Goal: Task Accomplishment & Management: Complete application form

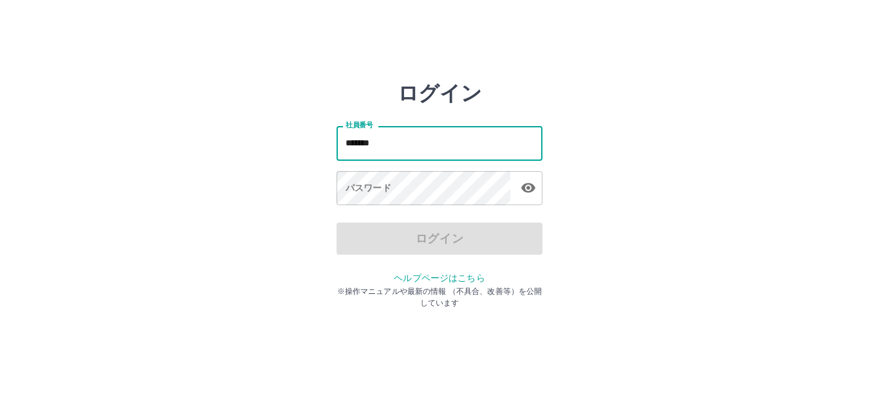
type input "*******"
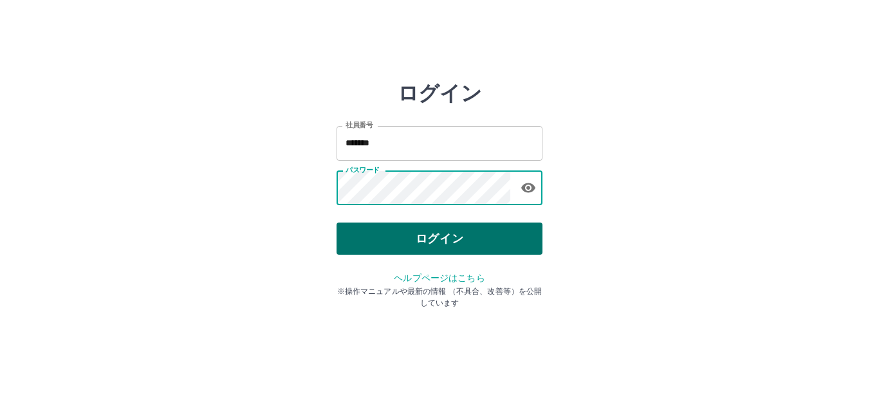
click at [383, 228] on button "ログイン" at bounding box center [440, 239] width 206 height 32
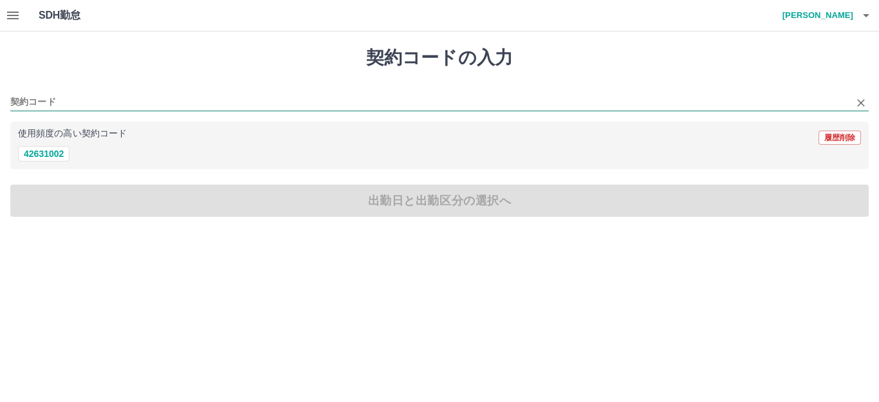
click at [32, 105] on input "契約コード" at bounding box center [429, 103] width 839 height 16
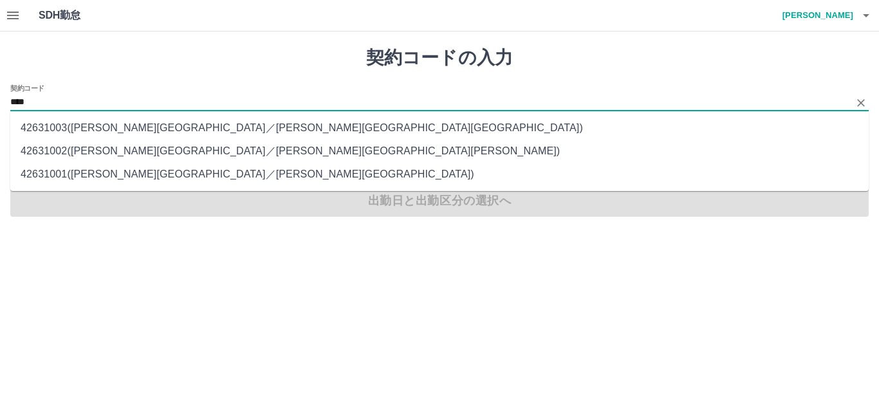
click at [106, 152] on li "42631002 ( [PERSON_NAME][GEOGRAPHIC_DATA] ／ [PERSON_NAME][GEOGRAPHIC_DATA][GEOG…" at bounding box center [439, 151] width 858 height 23
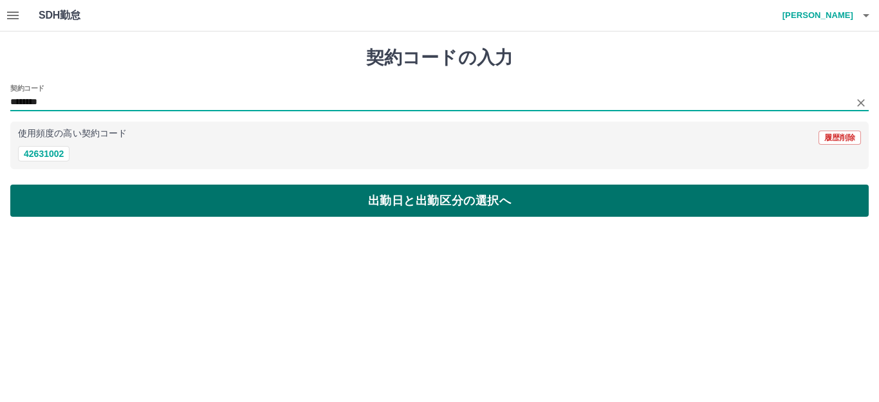
type input "********"
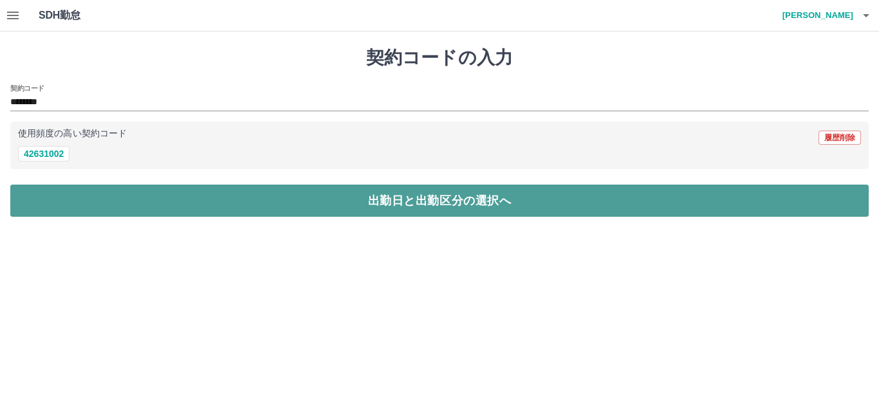
click at [78, 194] on button "出勤日と出勤区分の選択へ" at bounding box center [439, 201] width 858 height 32
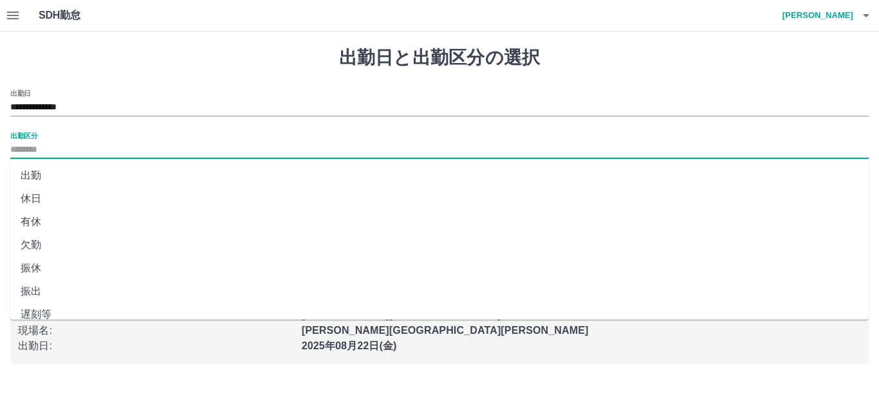
click at [32, 152] on input "出勤区分" at bounding box center [439, 150] width 858 height 16
click at [30, 168] on li "出勤" at bounding box center [439, 175] width 858 height 23
type input "**"
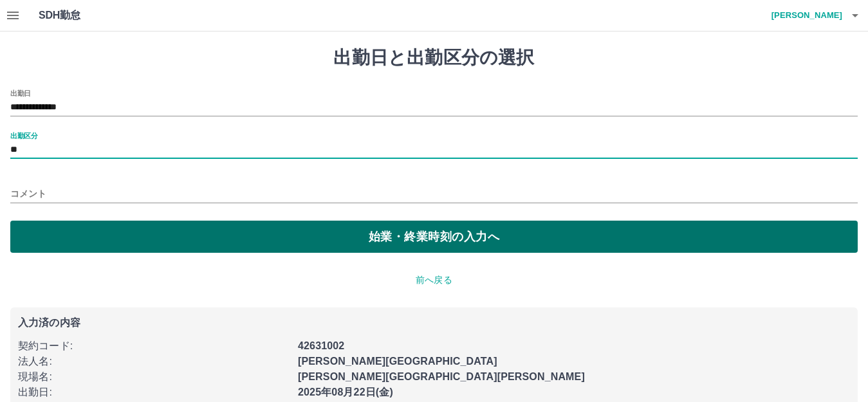
click at [90, 225] on button "始業・終業時刻の入力へ" at bounding box center [433, 237] width 847 height 32
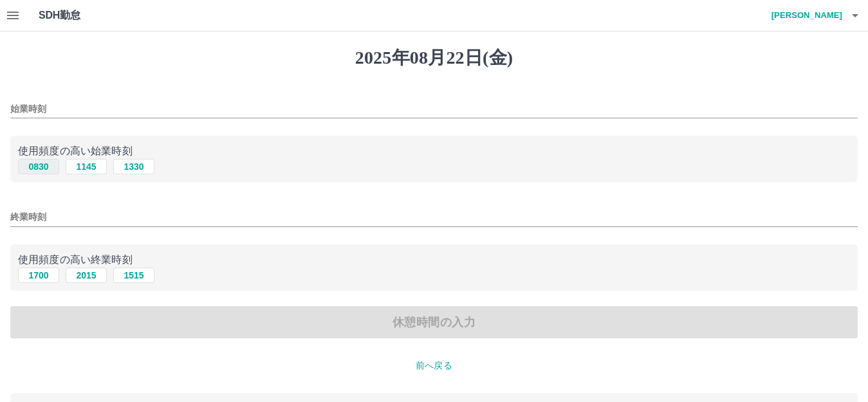
click at [45, 171] on button "0830" at bounding box center [38, 166] width 41 height 15
type input "****"
click at [49, 279] on button "1700" at bounding box center [38, 275] width 41 height 15
type input "****"
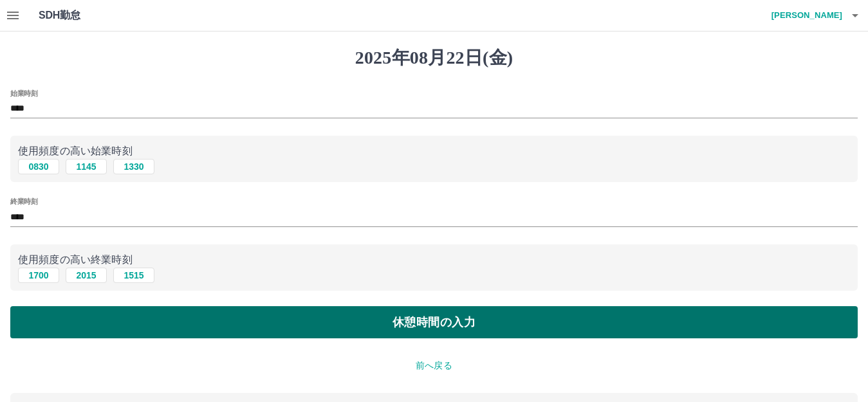
click at [191, 327] on button "休憩時間の入力" at bounding box center [433, 322] width 847 height 32
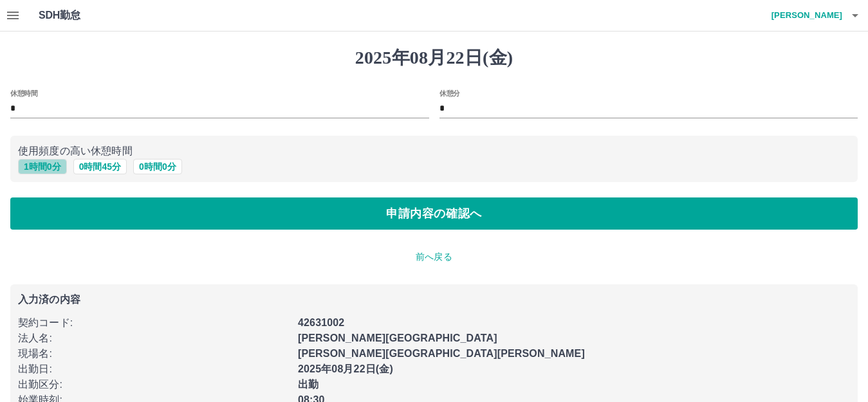
click at [41, 169] on button "1 時間 0 分" at bounding box center [42, 166] width 49 height 15
type input "*"
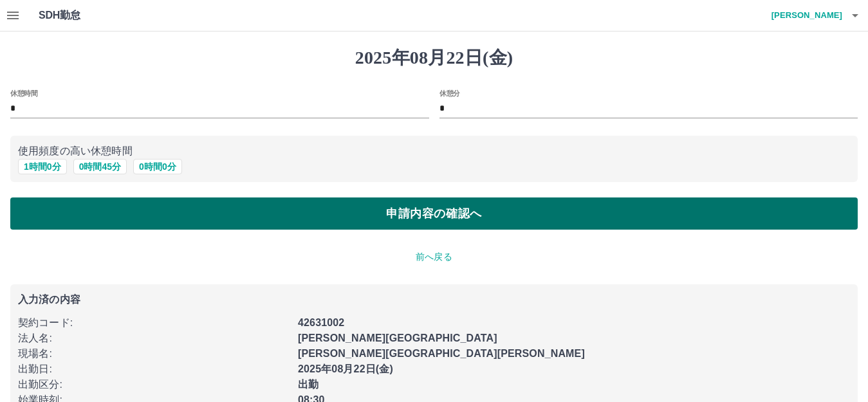
click at [213, 219] on button "申請内容の確認へ" at bounding box center [433, 214] width 847 height 32
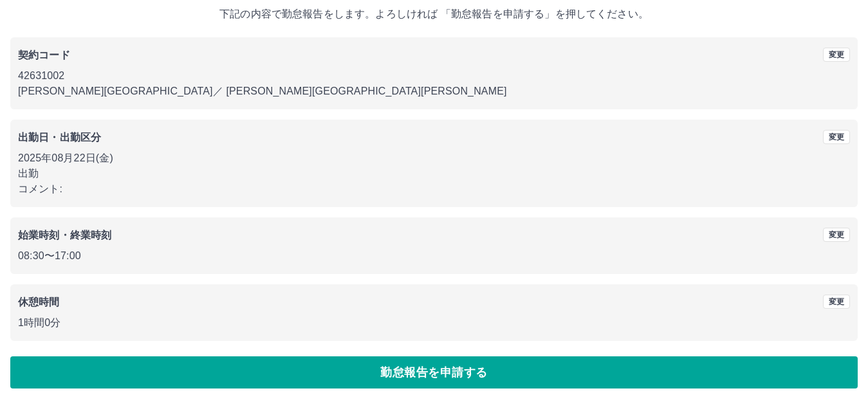
scroll to position [80, 0]
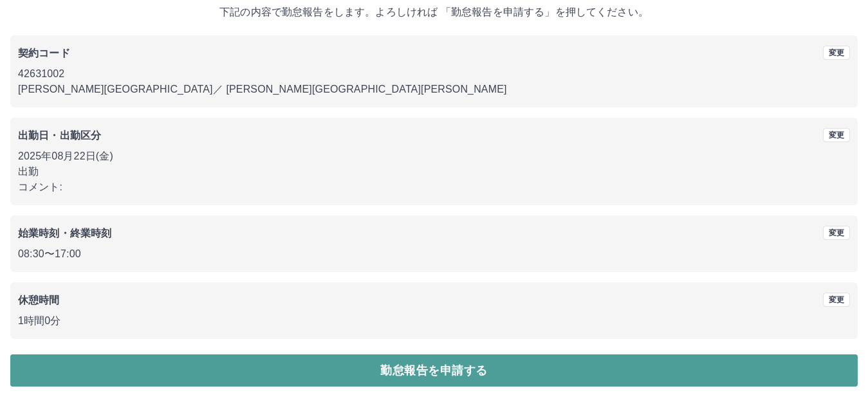
click at [276, 364] on button "勤怠報告を申請する" at bounding box center [433, 371] width 847 height 32
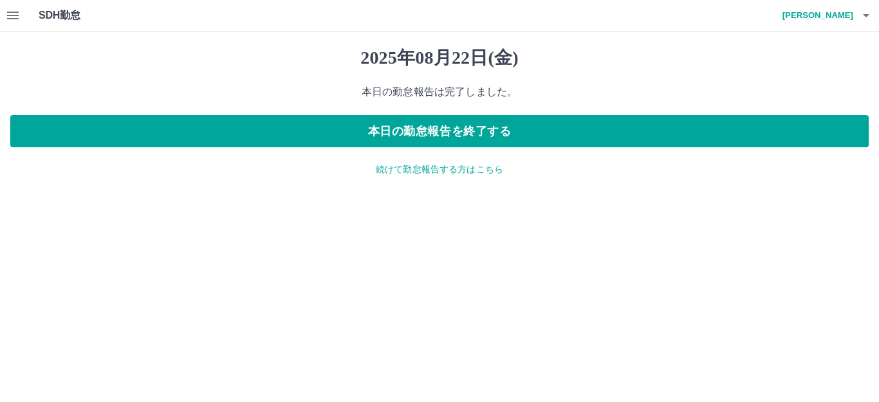
click at [11, 14] on icon "button" at bounding box center [12, 15] width 15 height 15
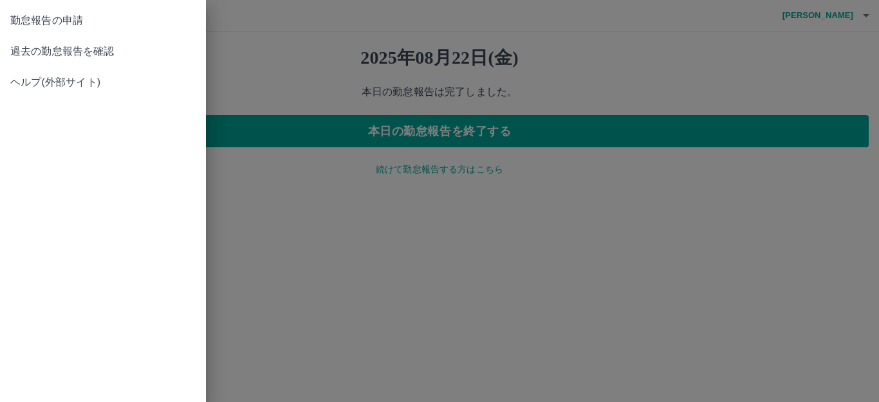
click at [28, 51] on span "過去の勤怠報告を確認" at bounding box center [102, 51] width 185 height 15
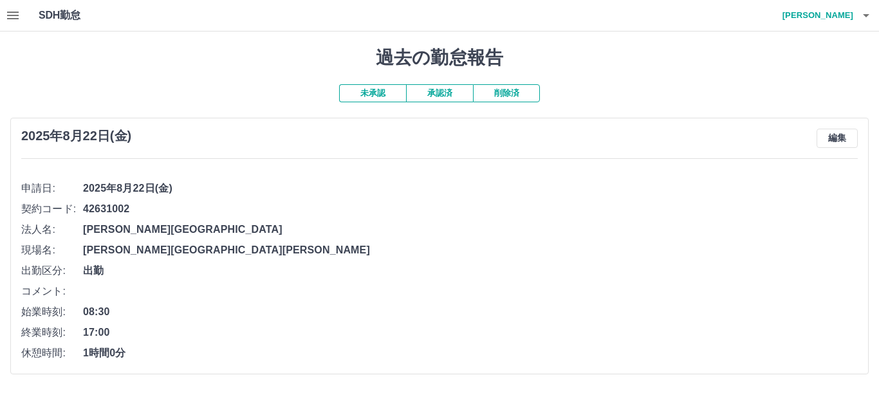
click at [378, 95] on button "未承認" at bounding box center [372, 93] width 67 height 18
click at [363, 94] on button "未承認" at bounding box center [372, 93] width 67 height 18
click at [435, 94] on button "承認済" at bounding box center [439, 93] width 67 height 18
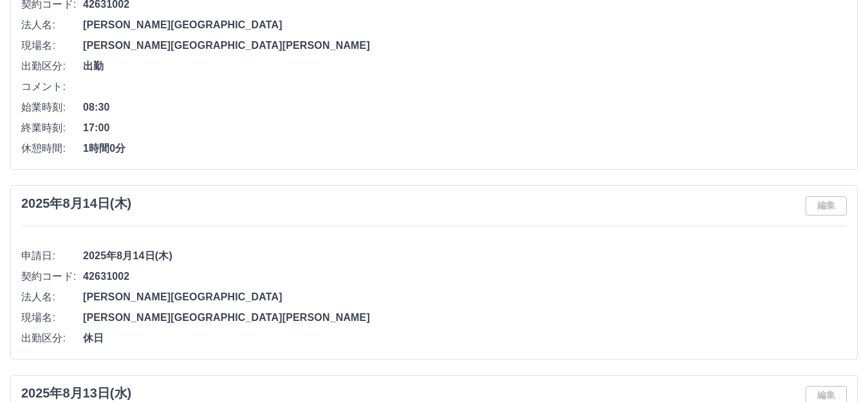
scroll to position [1609, 0]
